Goal: Transaction & Acquisition: Obtain resource

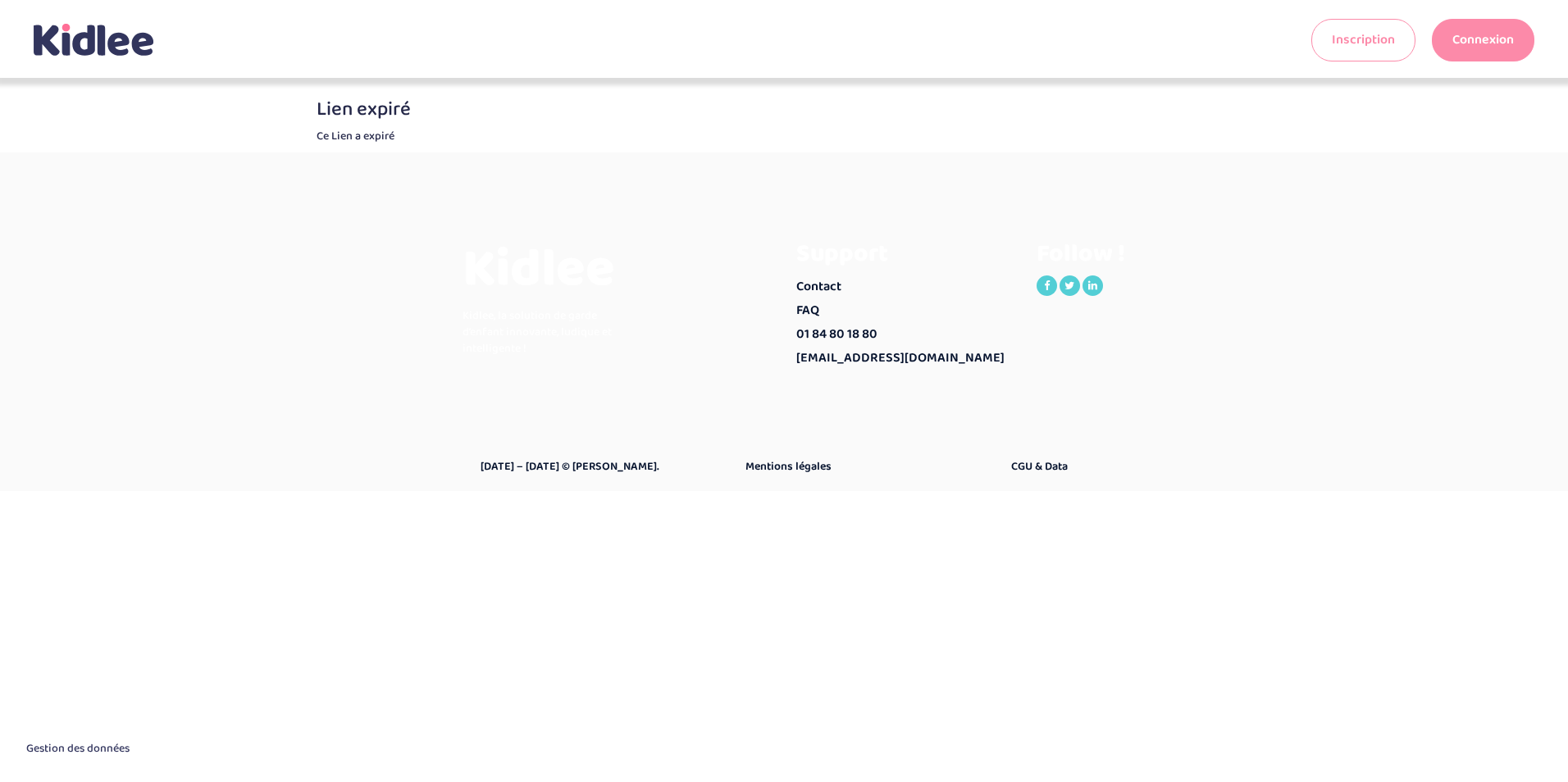
click at [1349, 38] on link "Inscription" at bounding box center [1363, 40] width 104 height 43
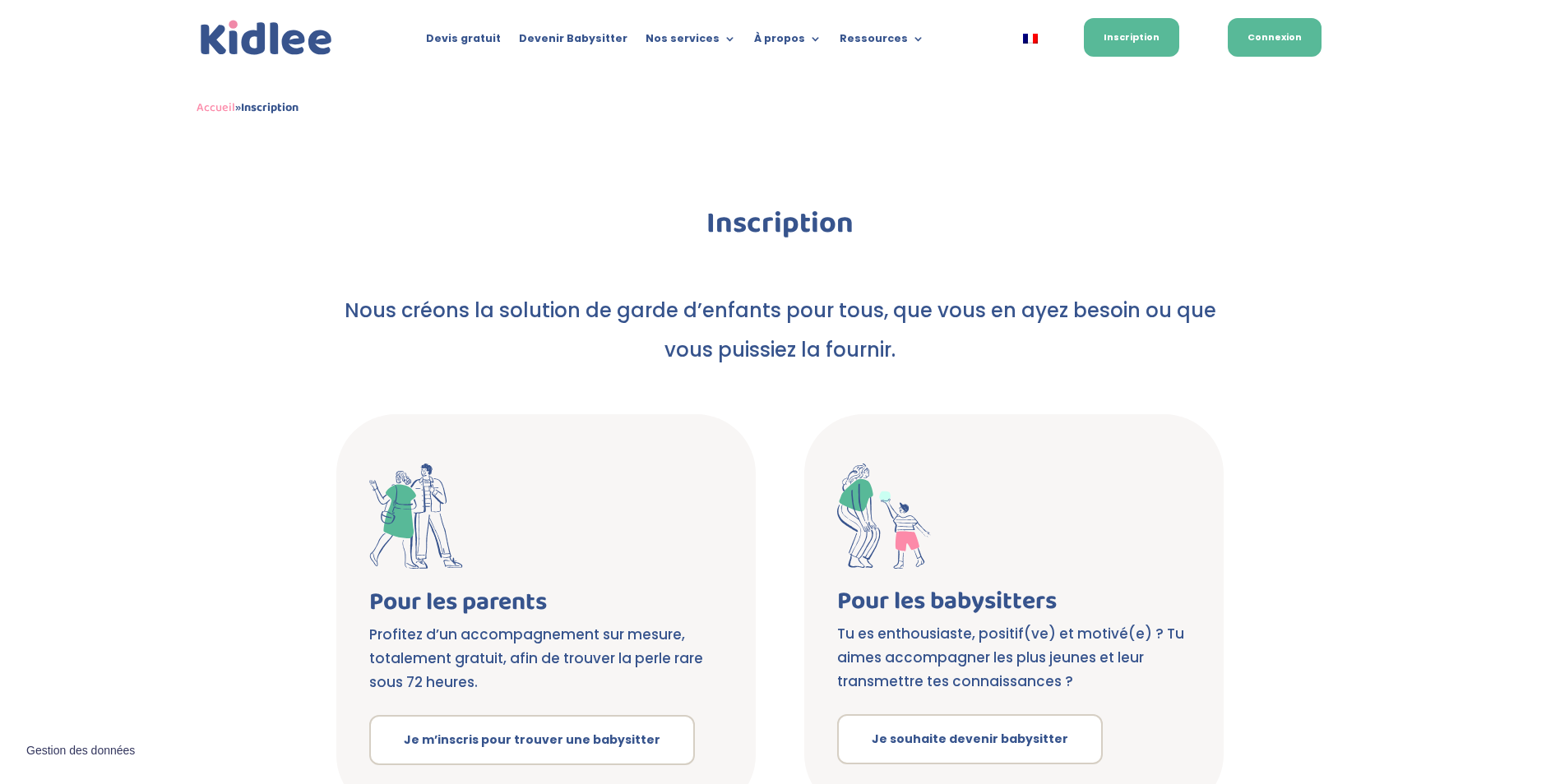
click at [1270, 39] on link "Connexion" at bounding box center [1274, 38] width 93 height 38
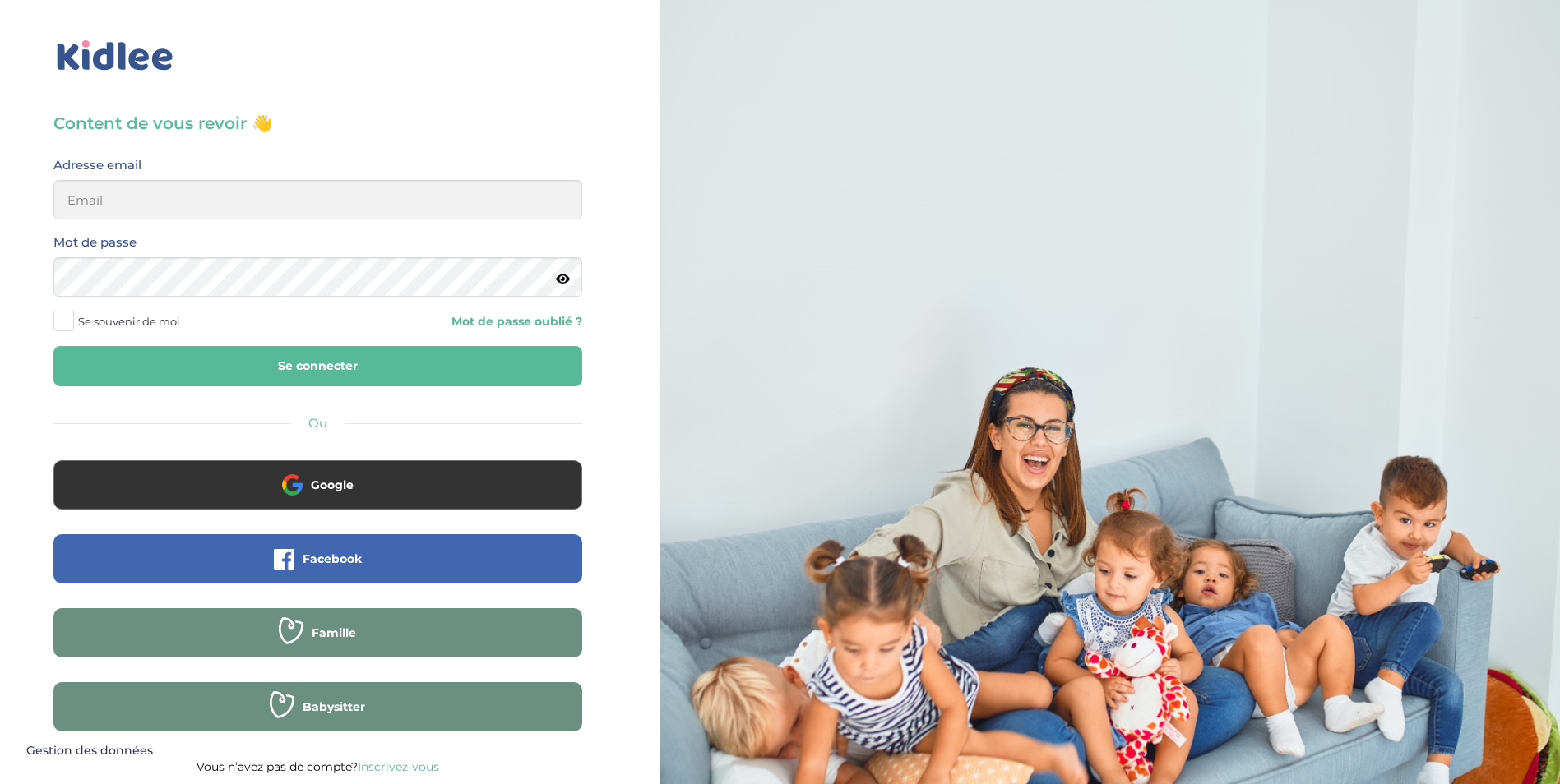
scroll to position [2, 0]
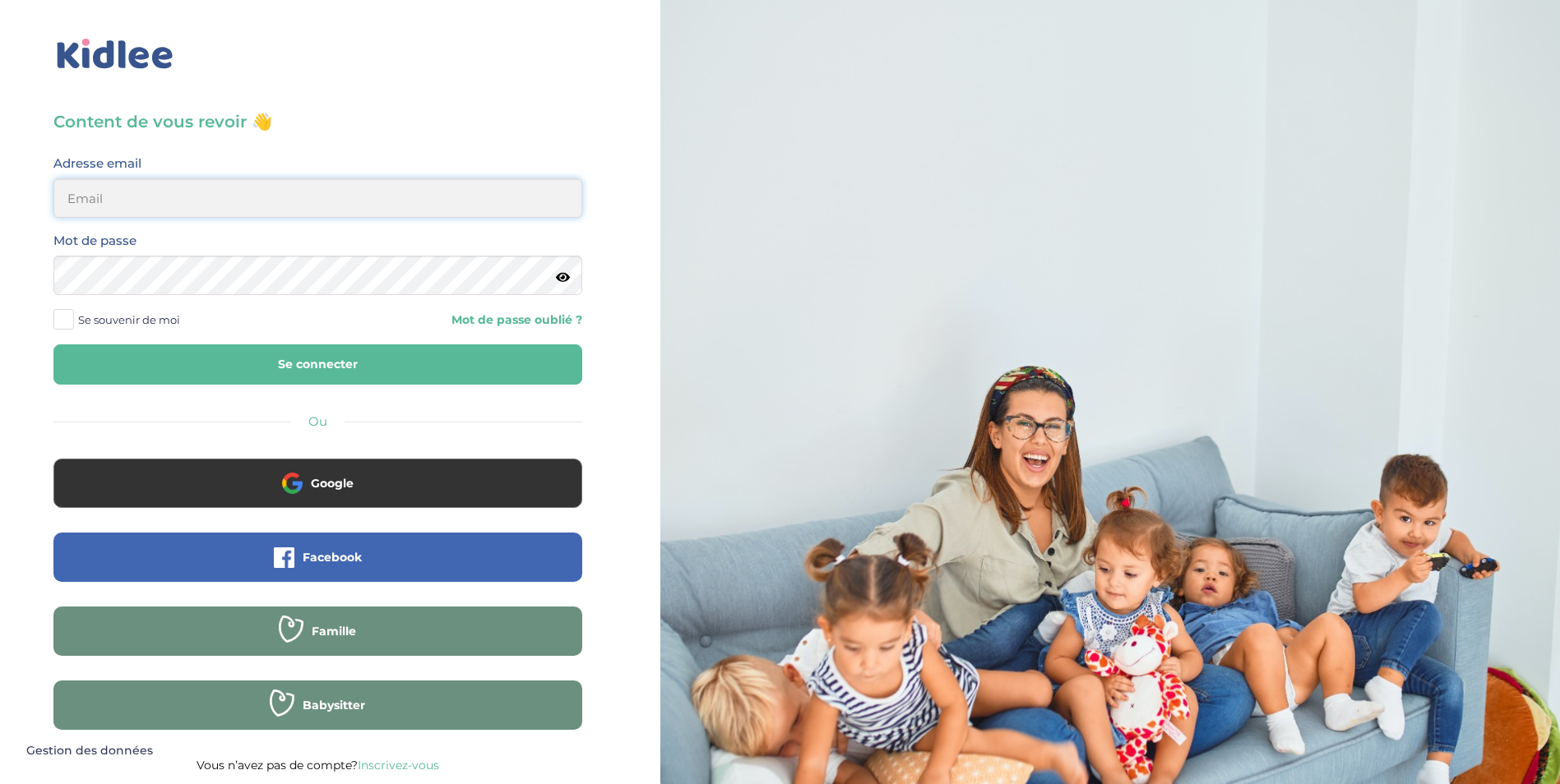
click at [99, 196] on input "email" at bounding box center [318, 197] width 529 height 39
type input "tietagacelia@gmail.com"
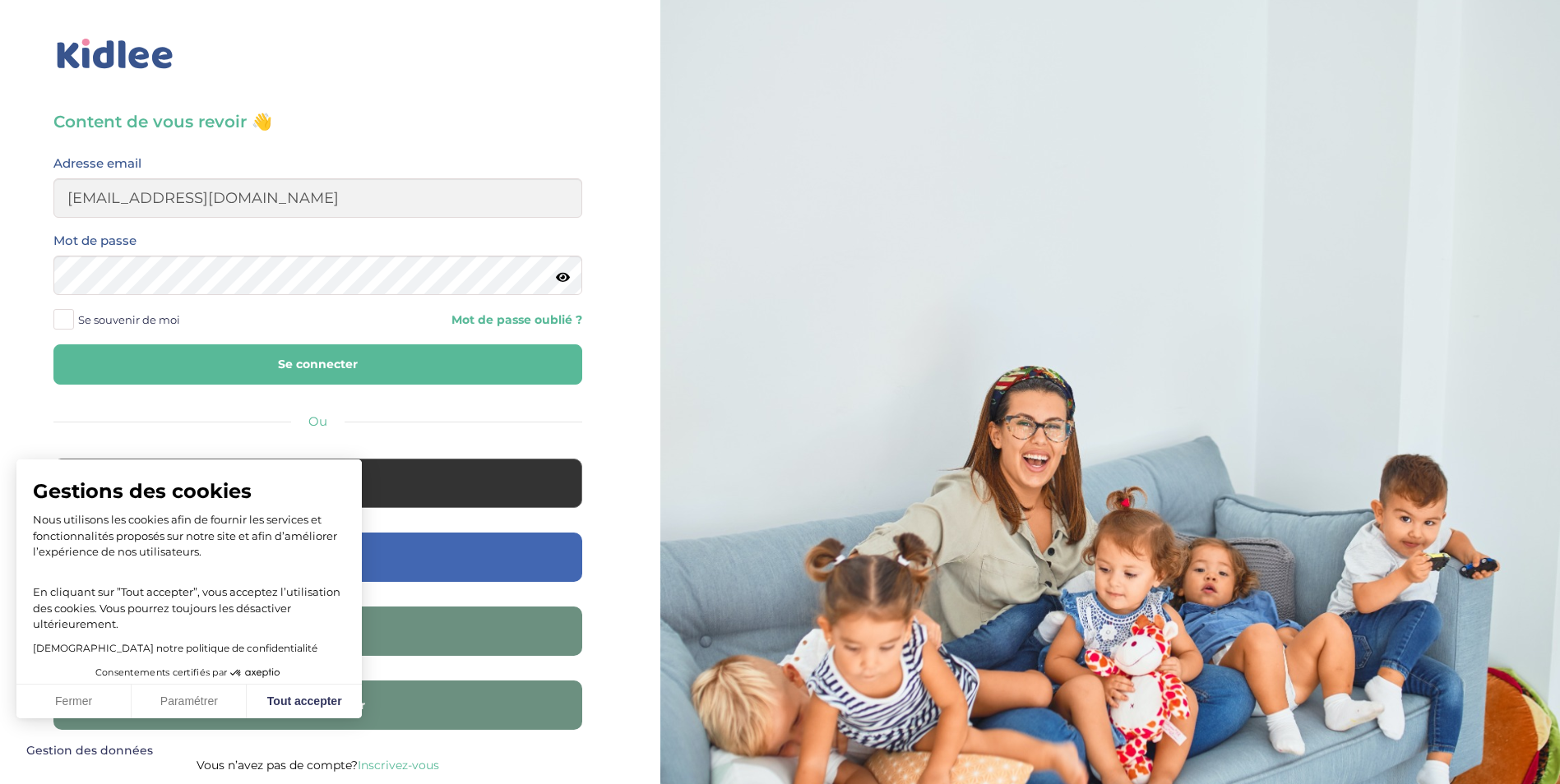
click at [374, 381] on button "Se connecter" at bounding box center [318, 365] width 529 height 40
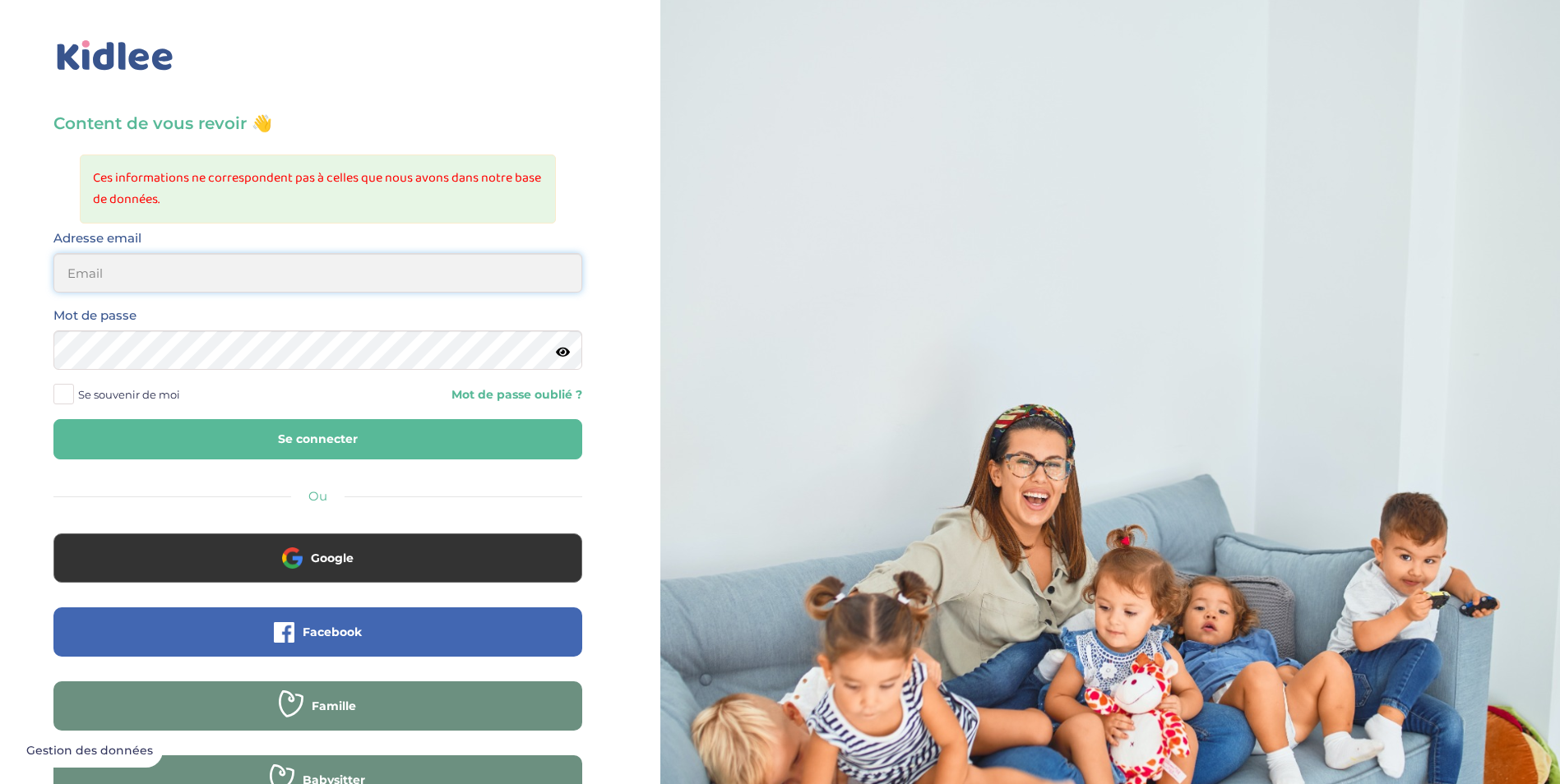
click at [93, 282] on input "email" at bounding box center [318, 272] width 529 height 39
type input "tietagacelia@gmail.com"
click at [482, 388] on link "Mot de passe oublié ?" at bounding box center [456, 395] width 252 height 16
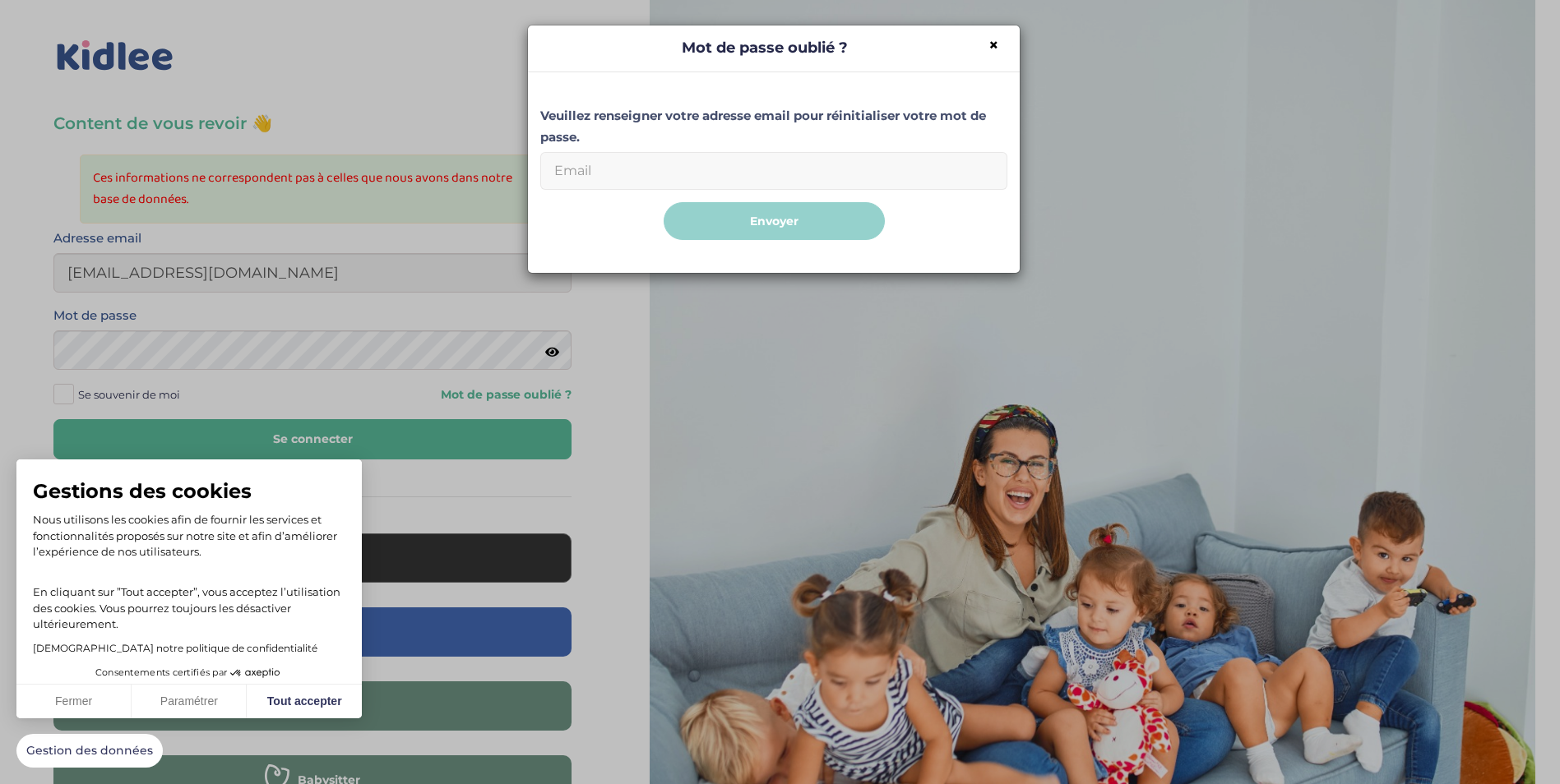
click at [563, 175] on input "Email" at bounding box center [774, 170] width 467 height 38
type input "tietagacelia@gmail.com"
click at [787, 223] on button "Envoyer" at bounding box center [774, 222] width 221 height 38
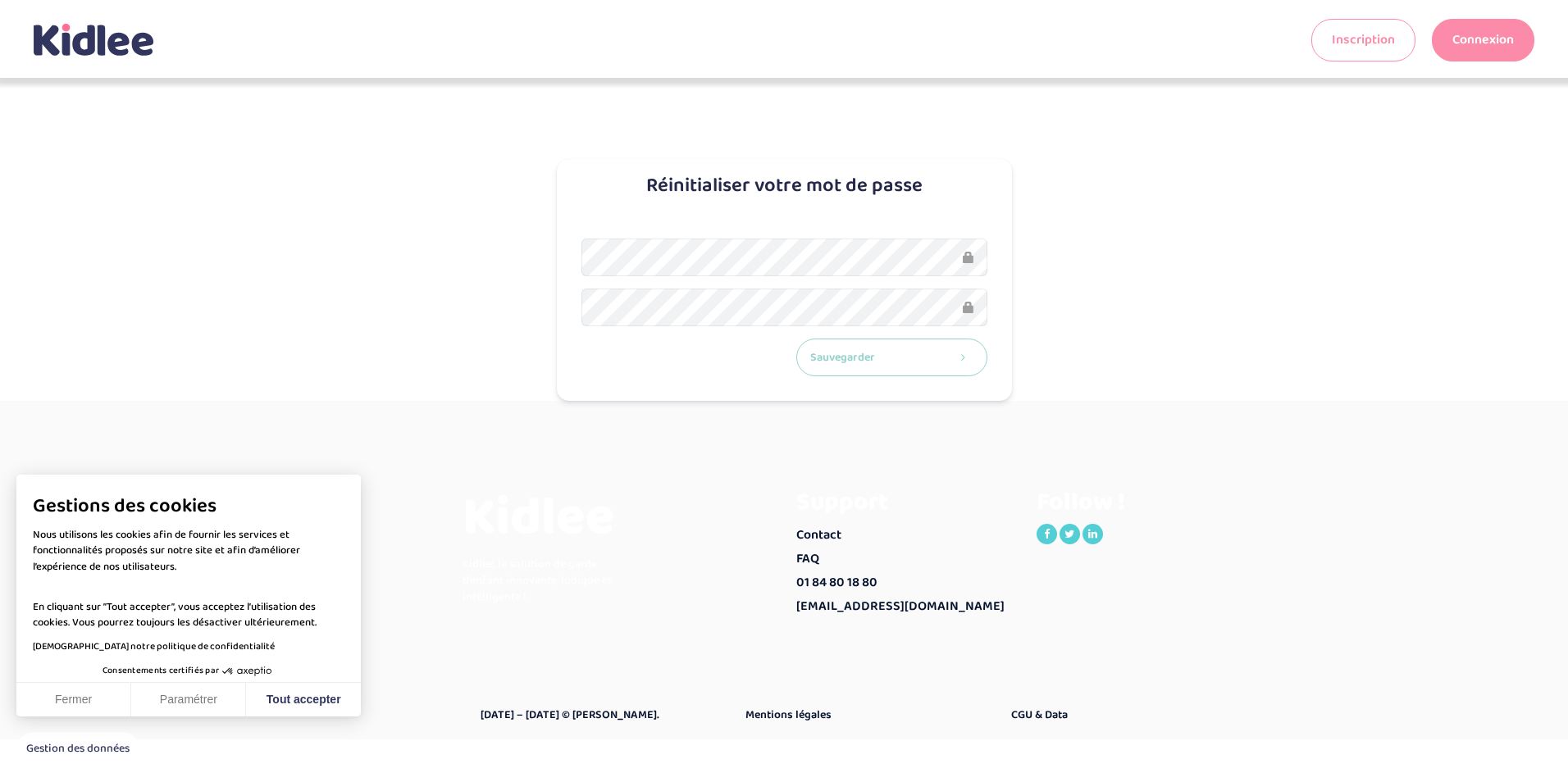
click at [832, 349] on button "Sauvegarder" at bounding box center [891, 358] width 191 height 38
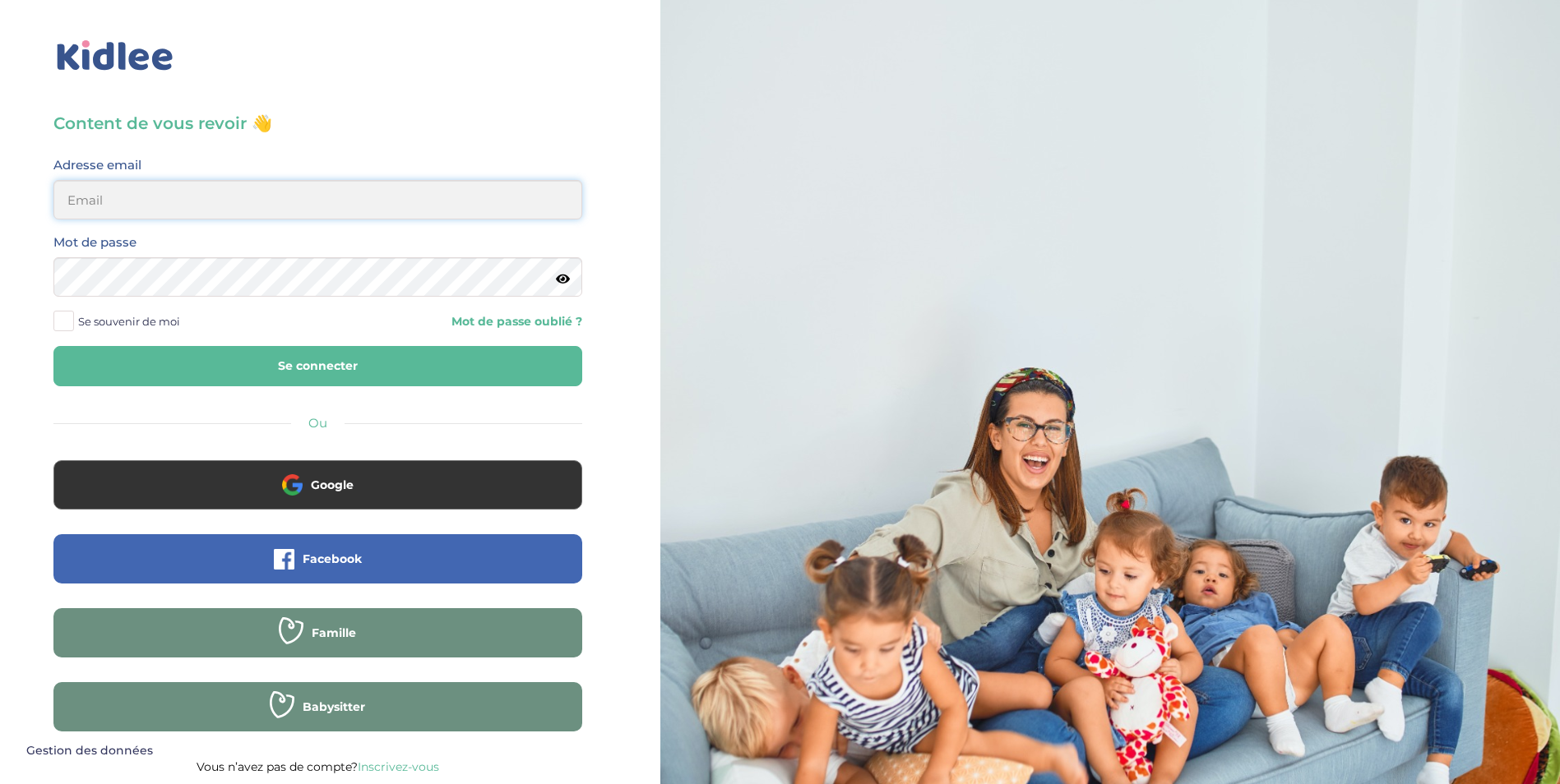
click at [81, 190] on input "email" at bounding box center [318, 199] width 529 height 39
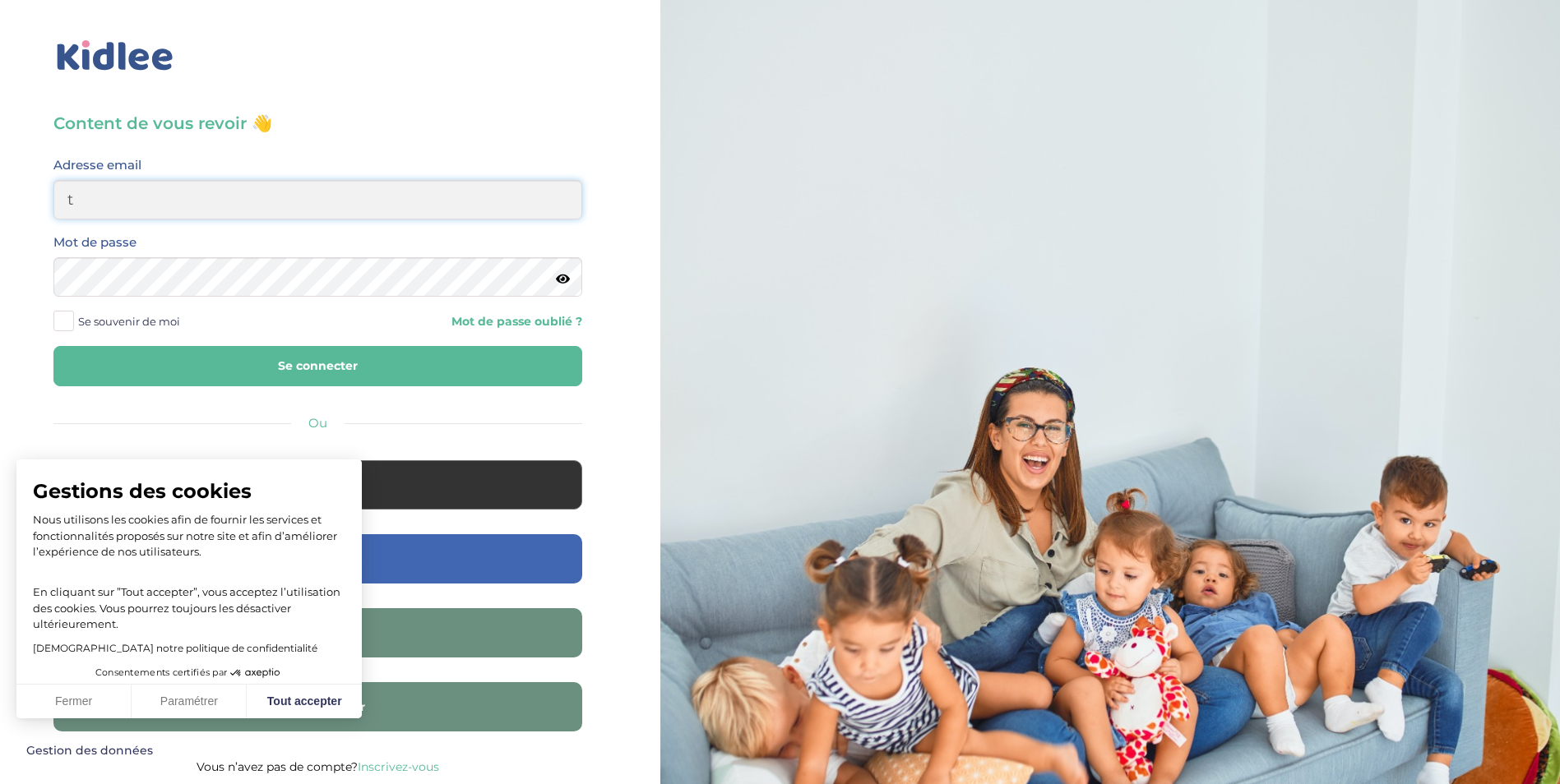
type input "tietagacelia@gmail.com"
click at [310, 368] on button "Se connecter" at bounding box center [318, 366] width 529 height 40
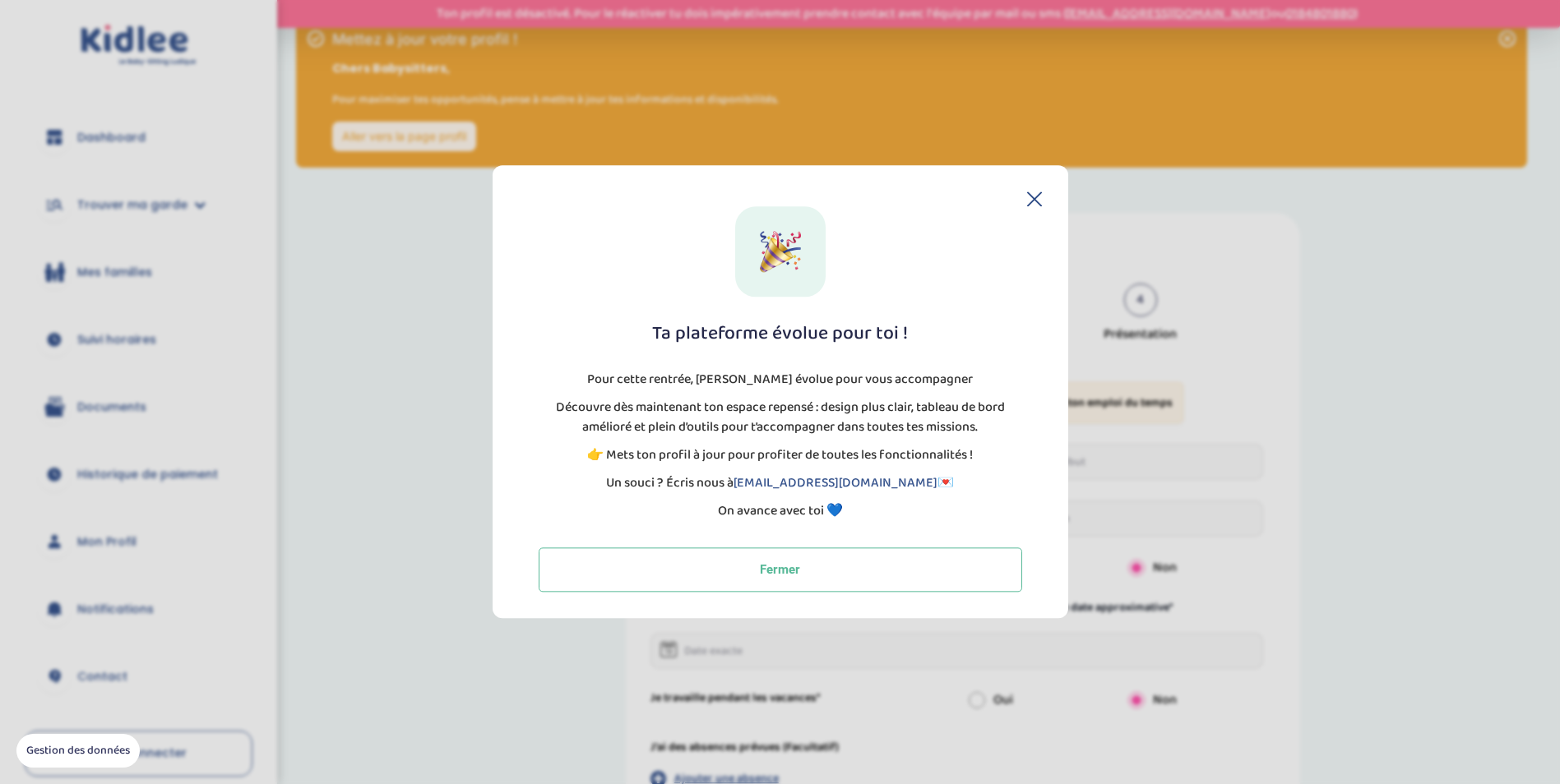
click at [1027, 191] on icon at bounding box center [1034, 198] width 15 height 15
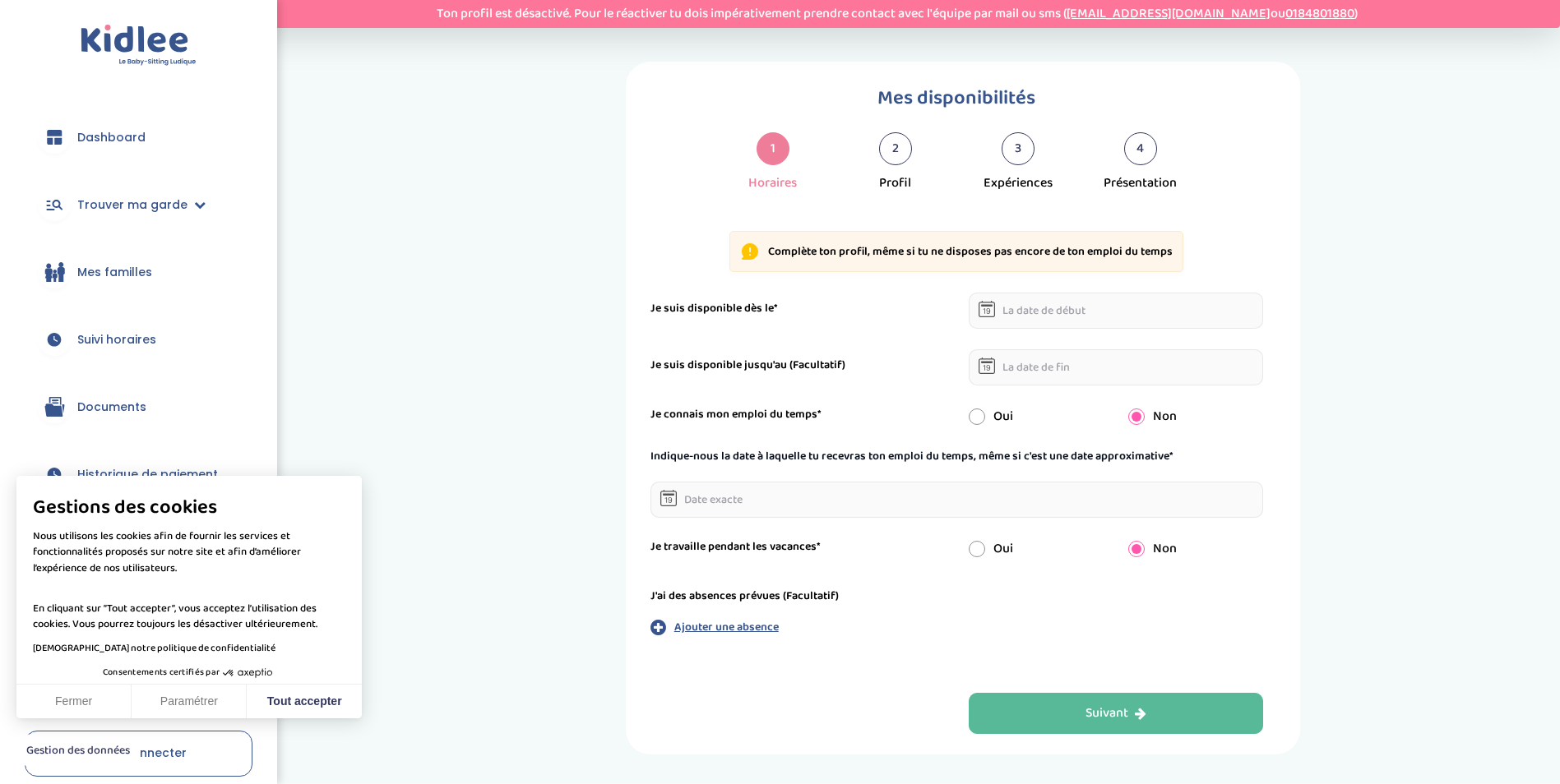
scroll to position [164, 0]
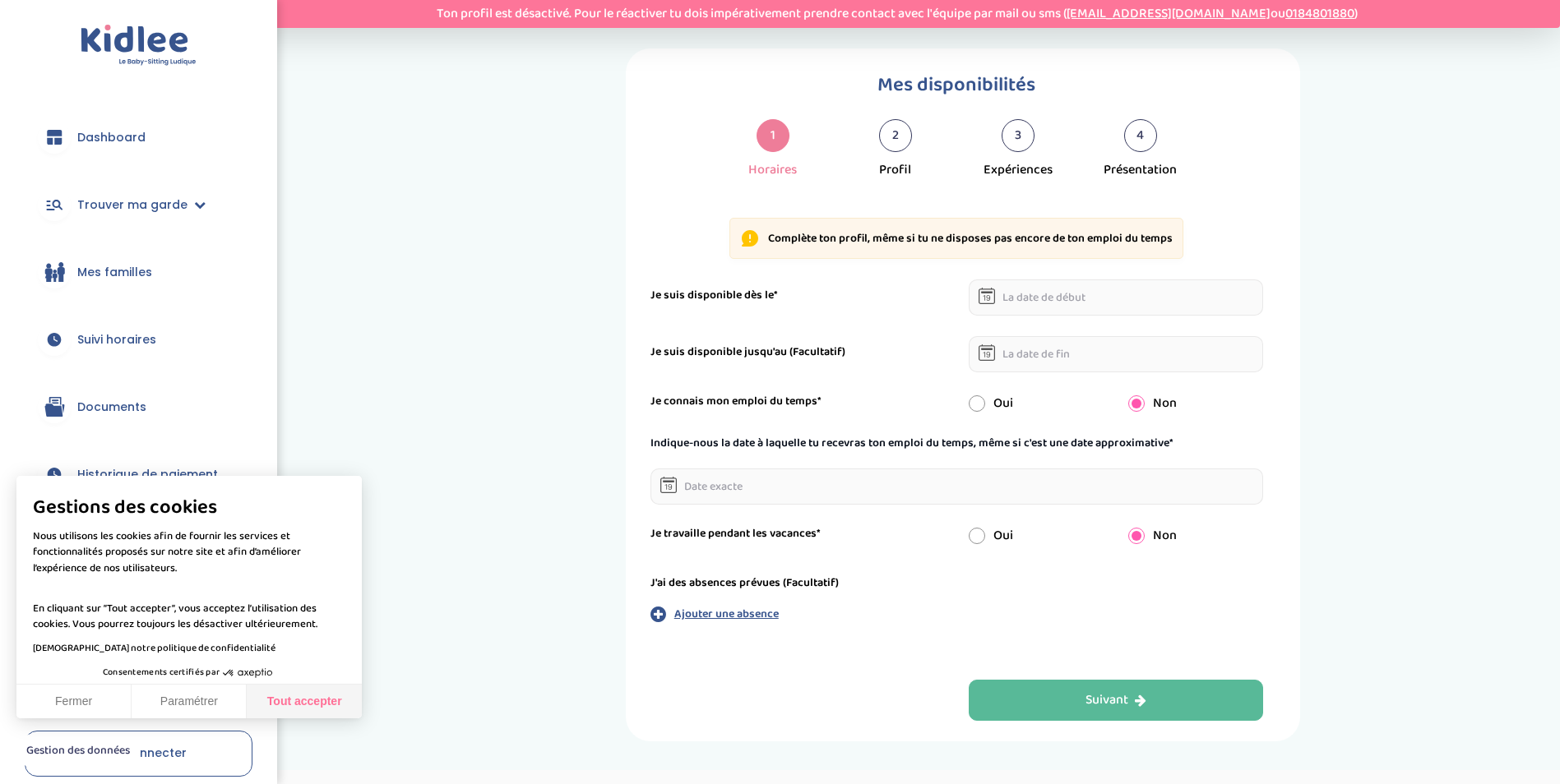
click at [320, 698] on button "Tout accepter" at bounding box center [305, 702] width 115 height 35
checkbox input "true"
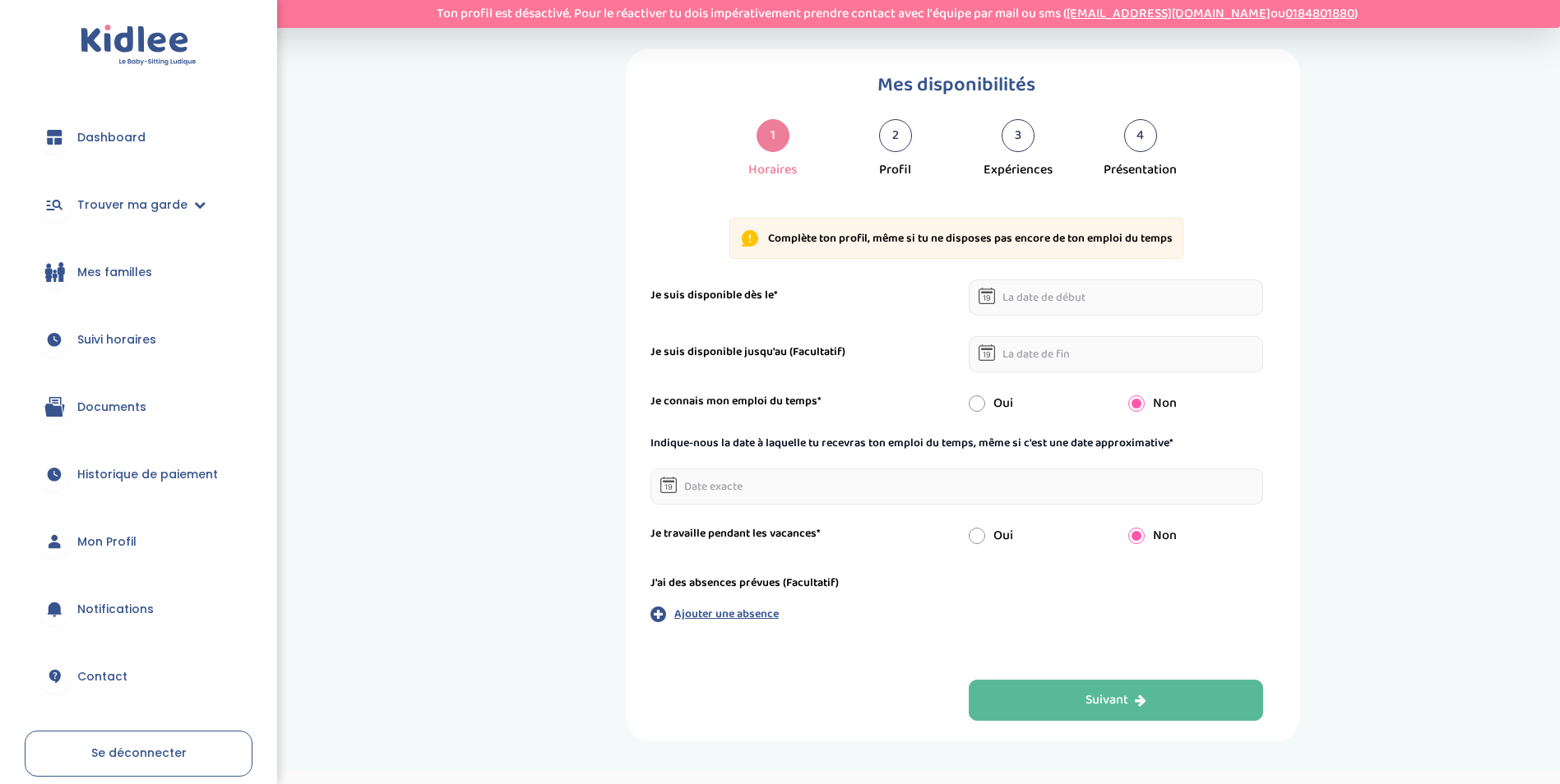
click at [112, 400] on span "Documents" at bounding box center [112, 408] width 69 height 17
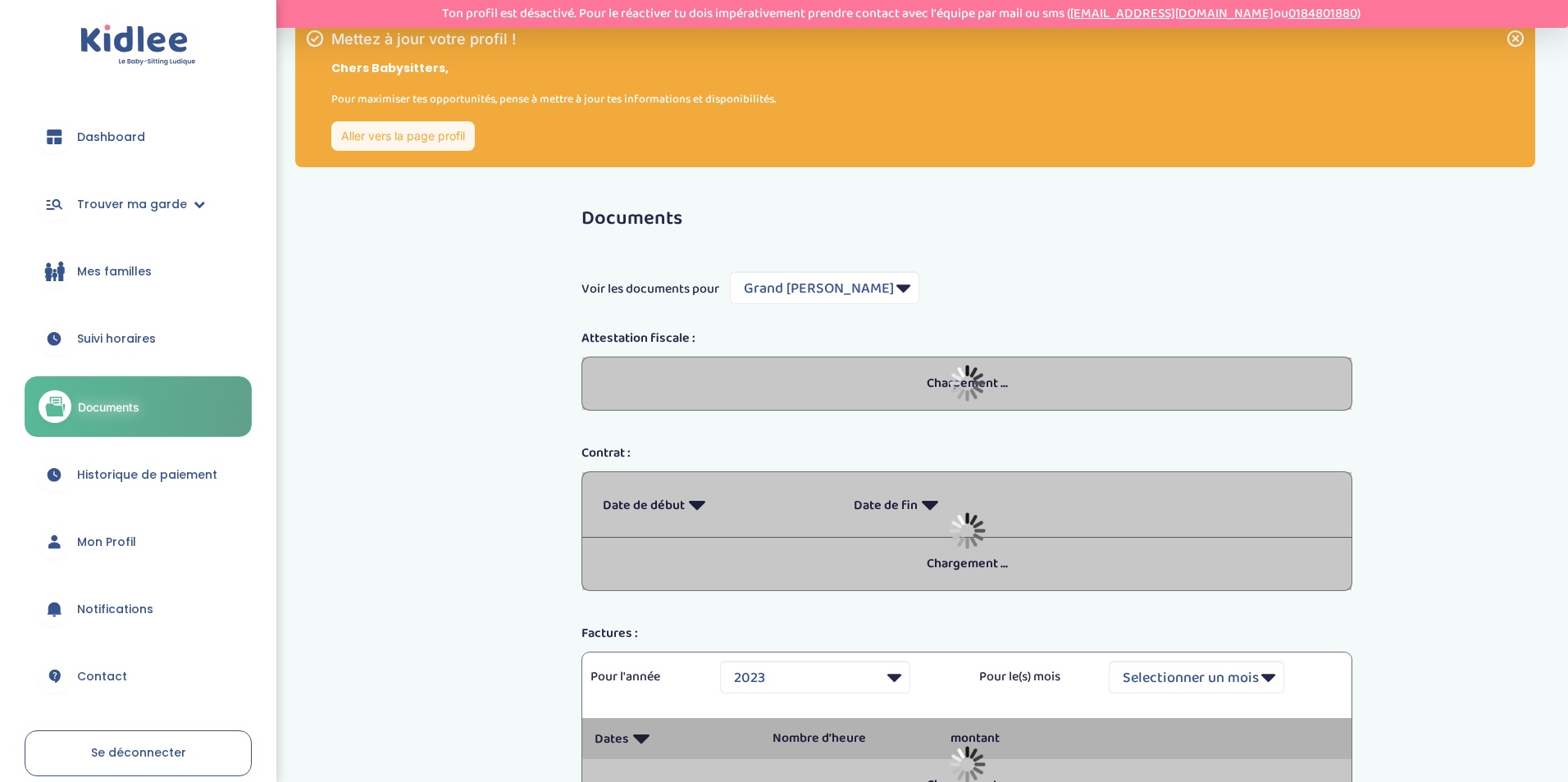
select select "2251"
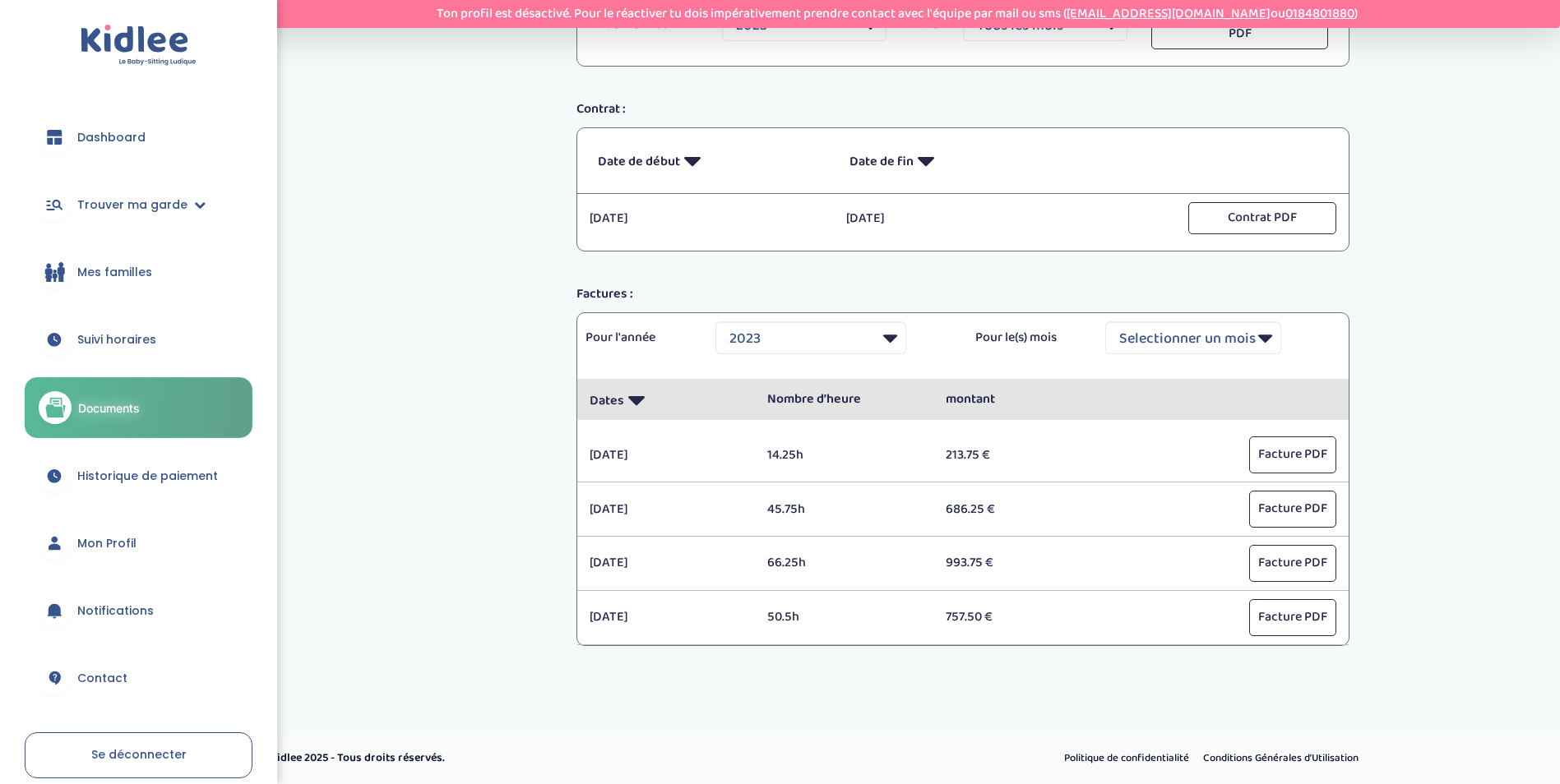
scroll to position [369, 0]
click at [886, 333] on select "Selectionner une année 2023 2024" at bounding box center [811, 336] width 190 height 33
click at [715, 320] on select "Selectionner une année 2023 2024" at bounding box center [811, 336] width 190 height 33
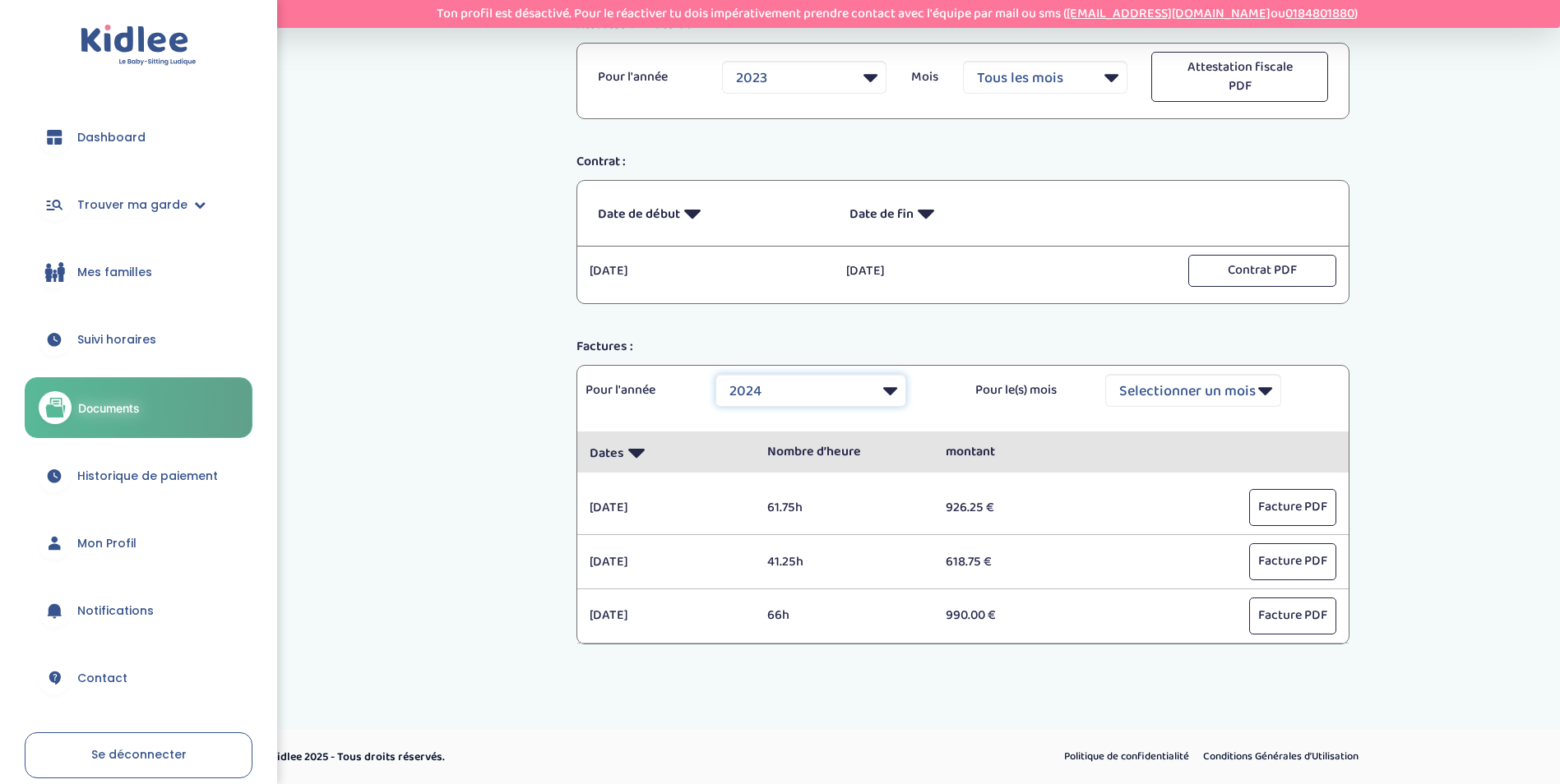
click at [888, 388] on select "Selectionner une année 2023 2024" at bounding box center [811, 390] width 190 height 33
click at [715, 374] on select "Selectionner une année 2023 2024" at bounding box center [811, 390] width 190 height 33
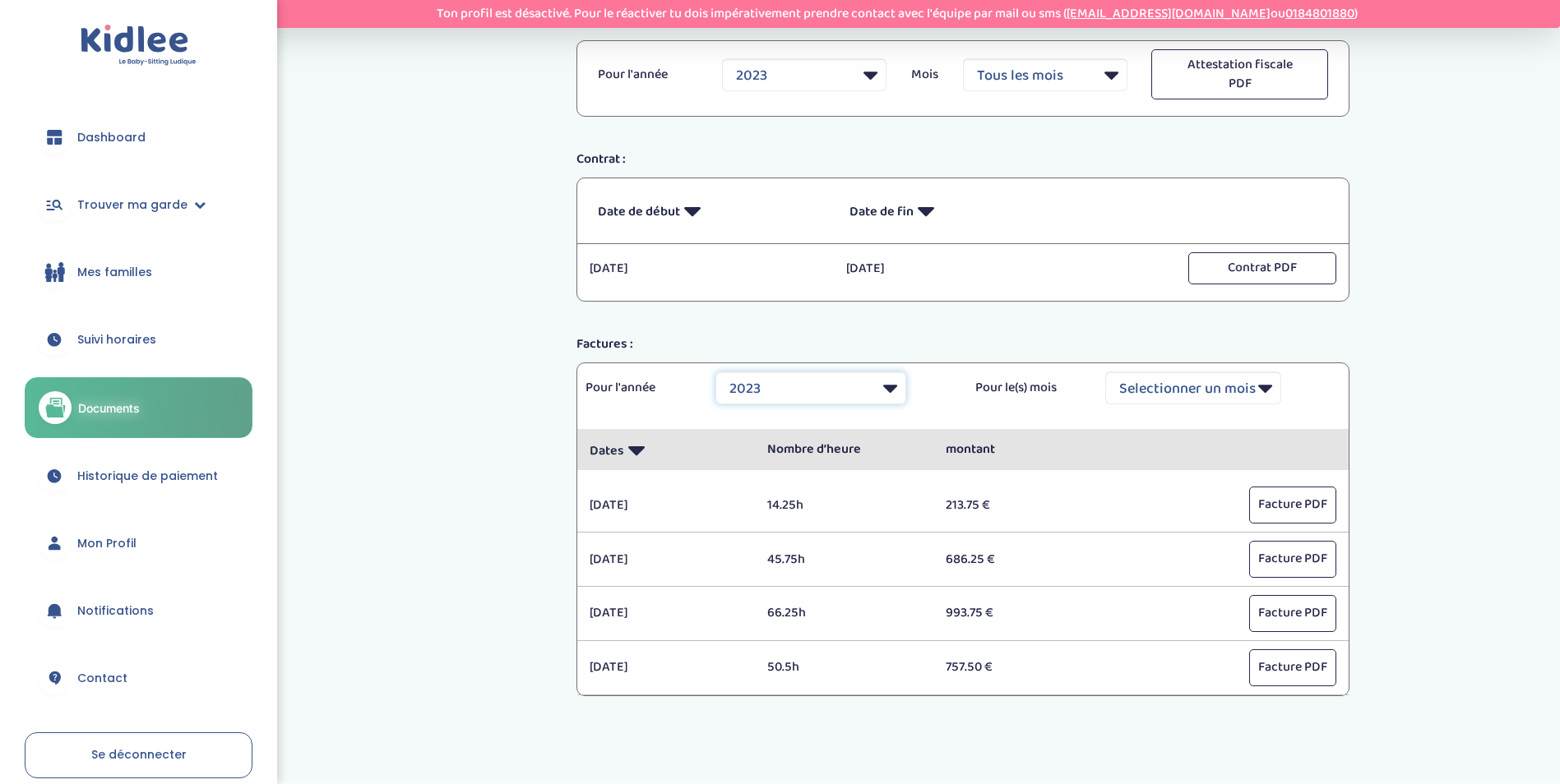
scroll to position [369, 0]
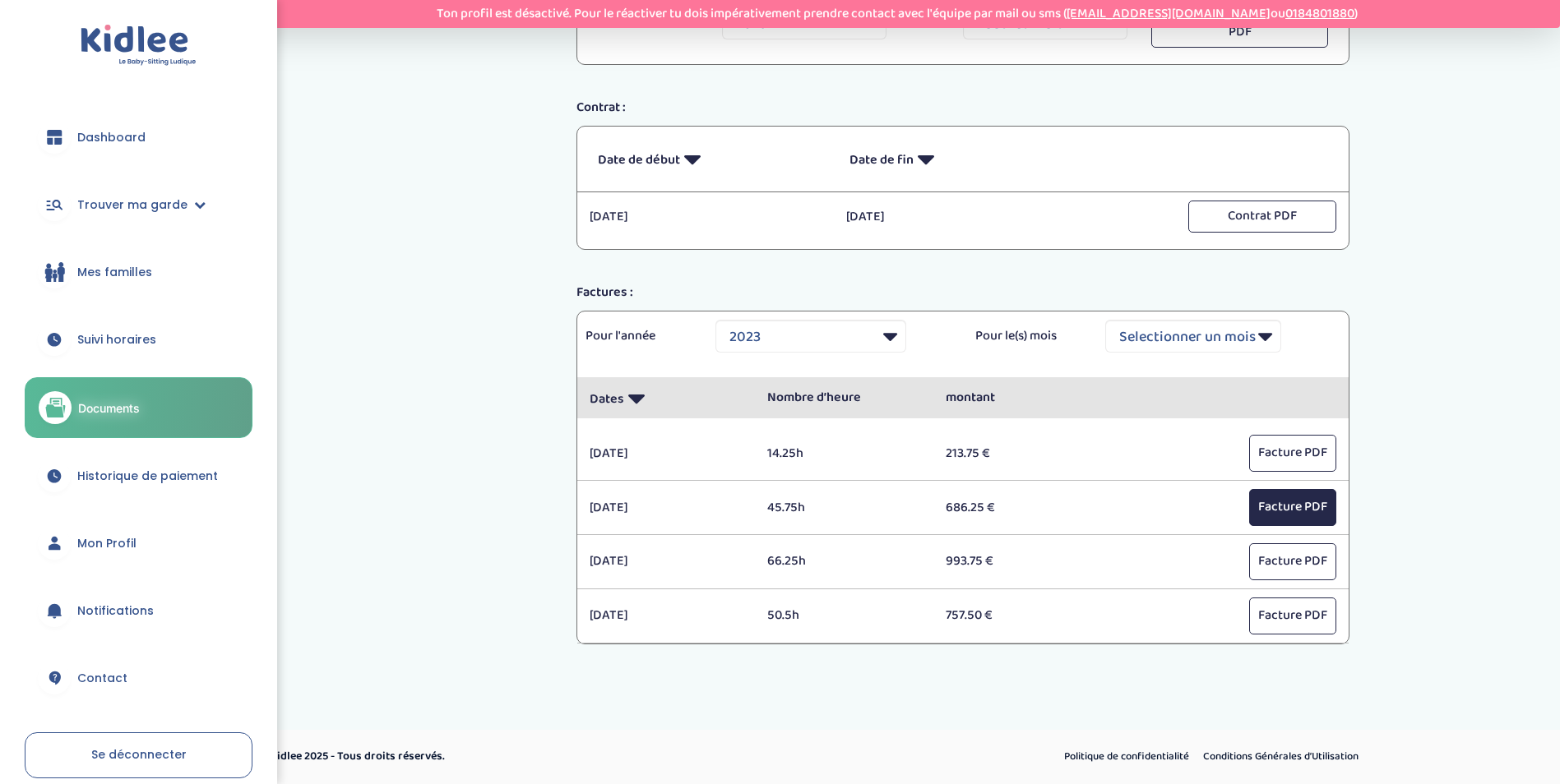
click at [1290, 512] on button "Facture PDF" at bounding box center [1293, 507] width 87 height 37
click at [1292, 557] on button "Facture PDF" at bounding box center [1293, 561] width 87 height 37
click at [1271, 631] on button "Facture PDF" at bounding box center [1293, 616] width 87 height 37
click at [880, 330] on select "Selectionner une année 2023 2024" at bounding box center [811, 336] width 190 height 33
select select "2024"
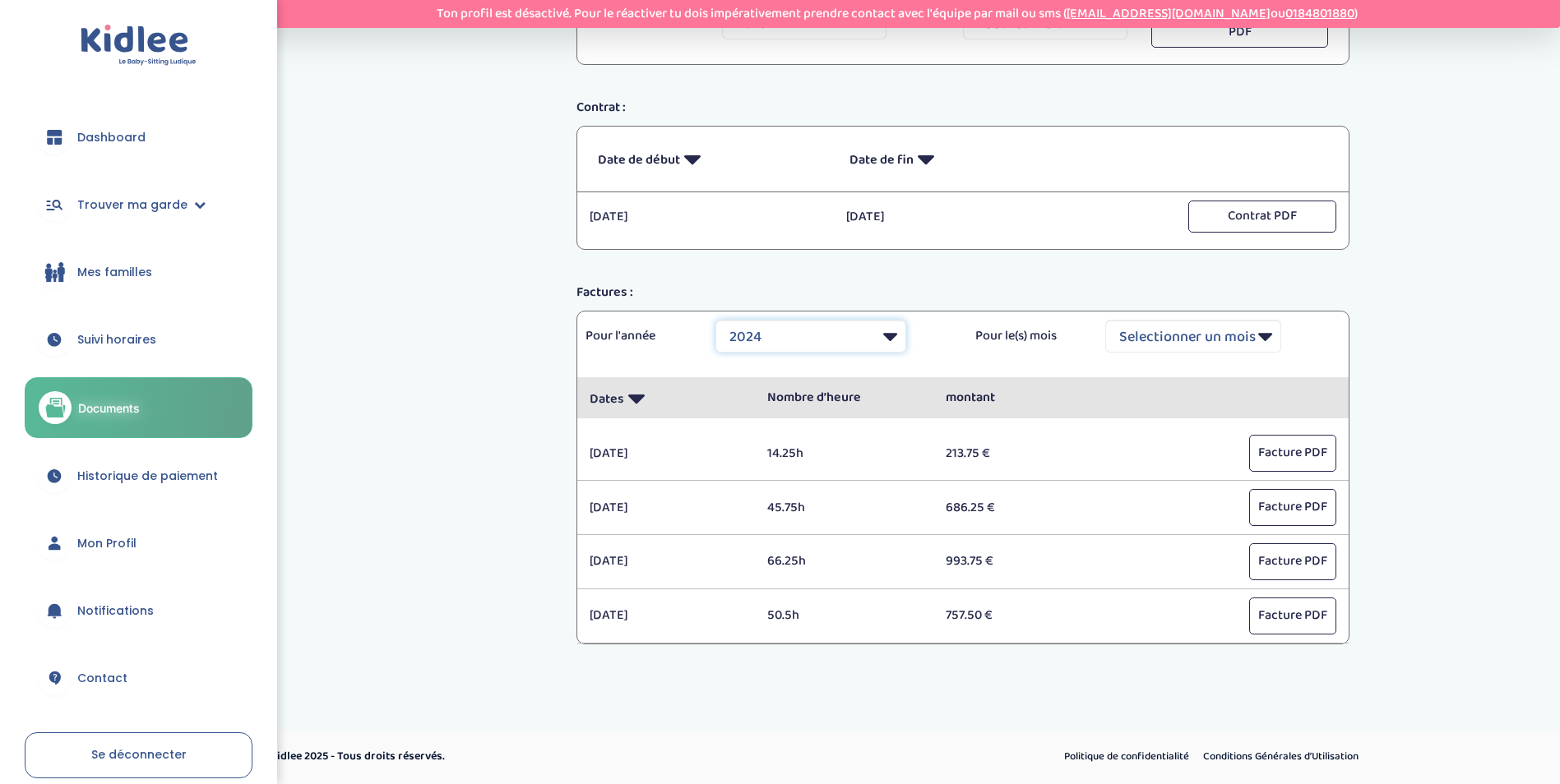
click at [715, 320] on select "Selectionner une année 2023 2024" at bounding box center [811, 336] width 190 height 33
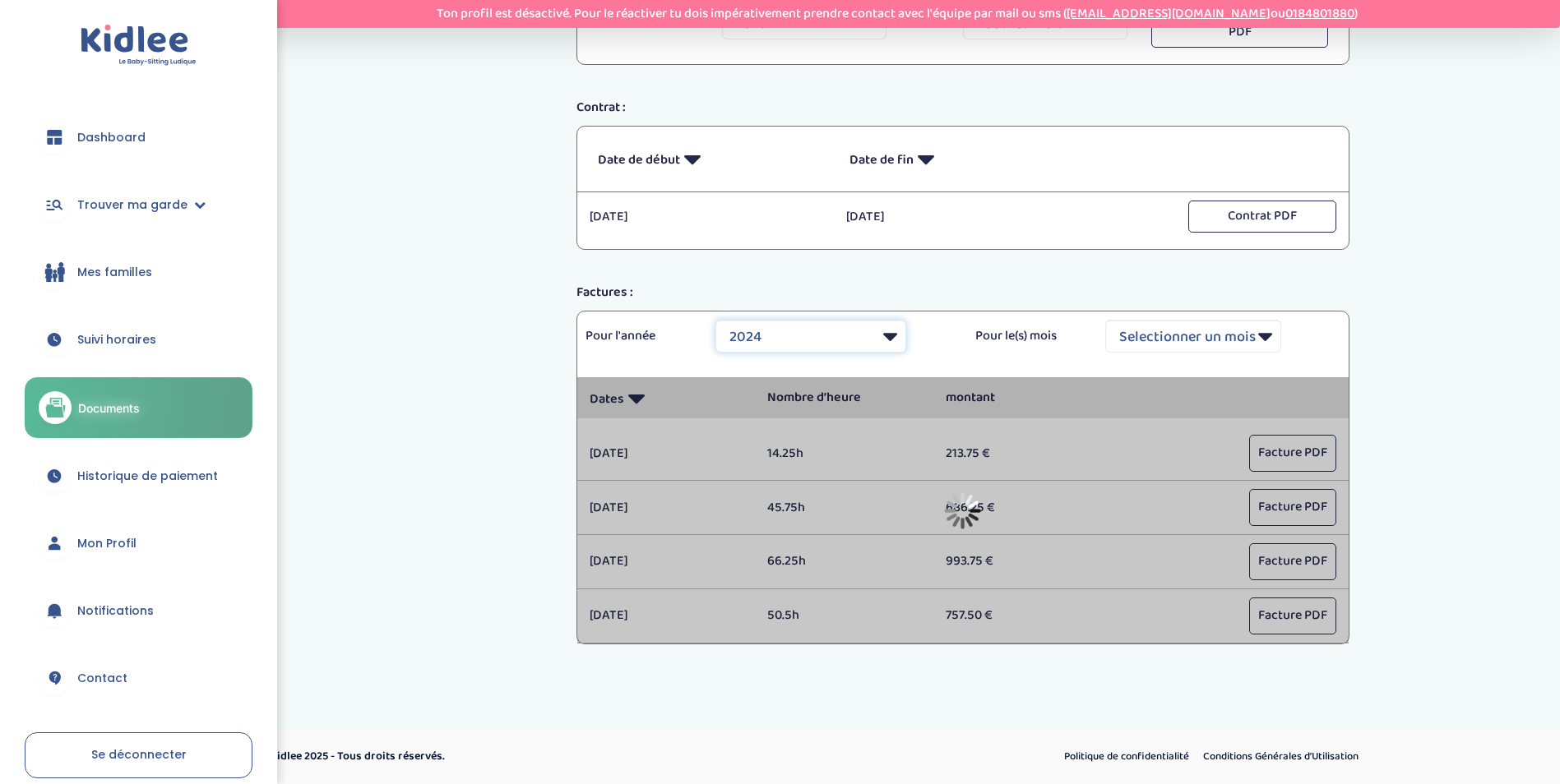
scroll to position [315, 0]
